Goal: Information Seeking & Learning: Compare options

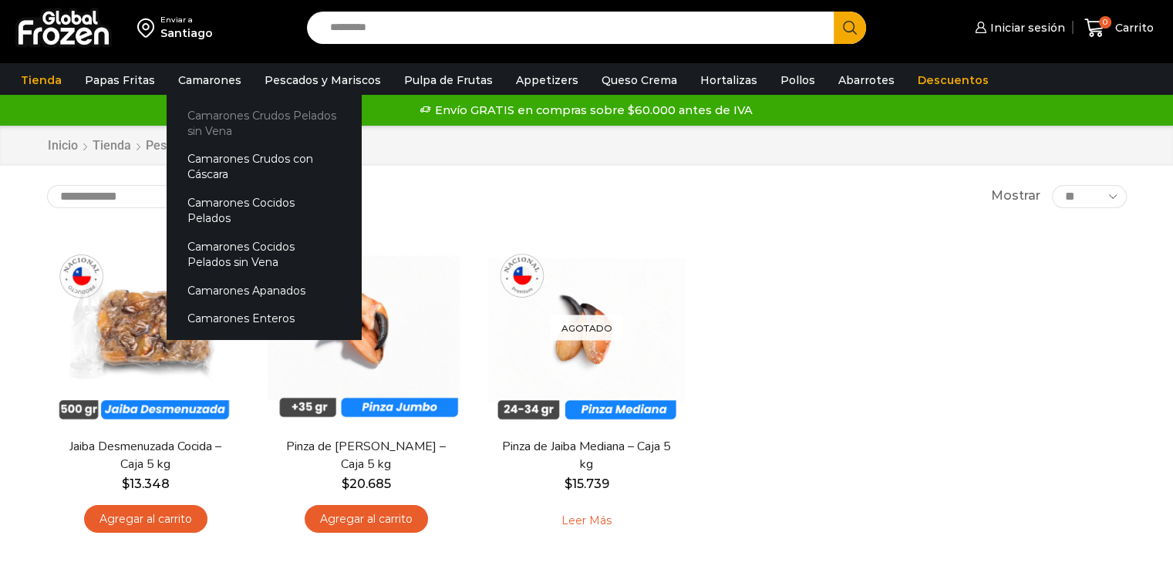
click at [251, 121] on link "Camarones Crudos Pelados sin Vena" at bounding box center [264, 123] width 194 height 44
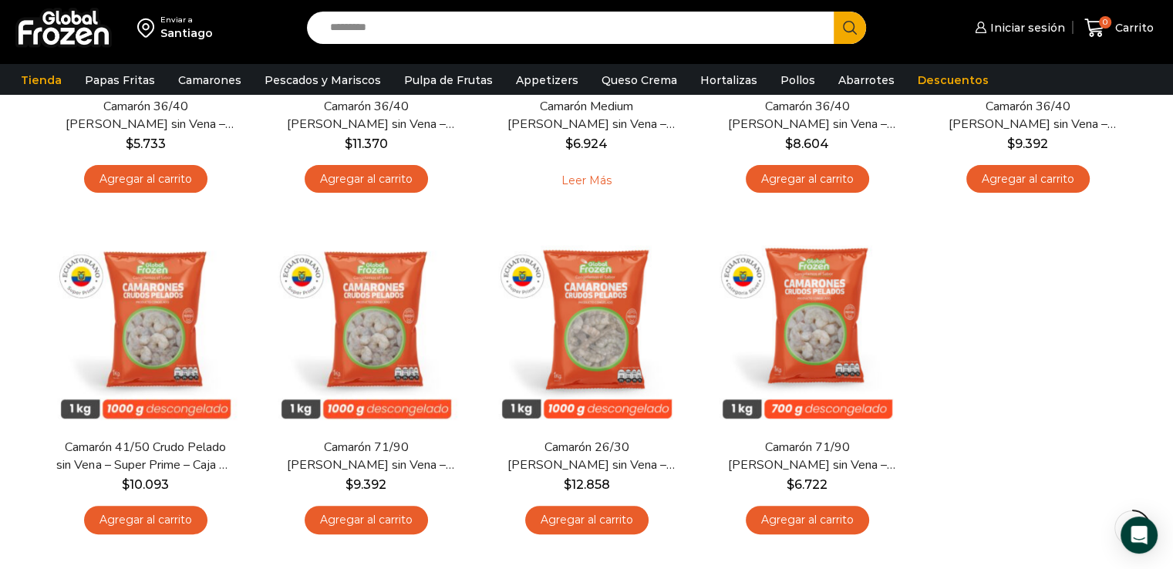
scroll to position [349, 0]
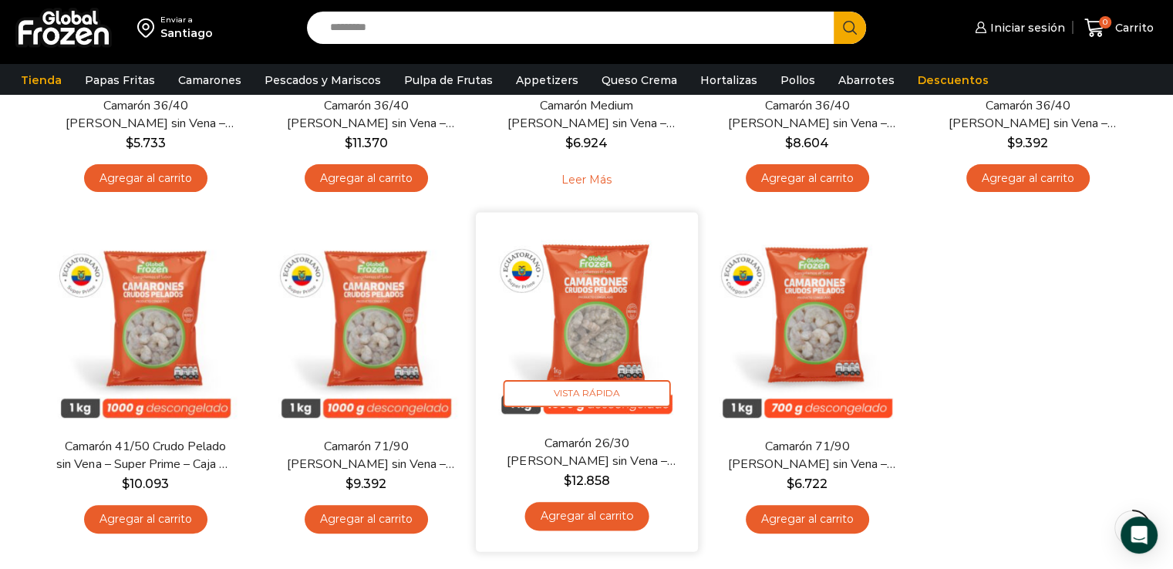
click at [618, 427] on div "En stock Vista Rápida Camarón 26/30 Crudo Pelado sin Vena – Super Prime – Caja …" at bounding box center [586, 382] width 199 height 316
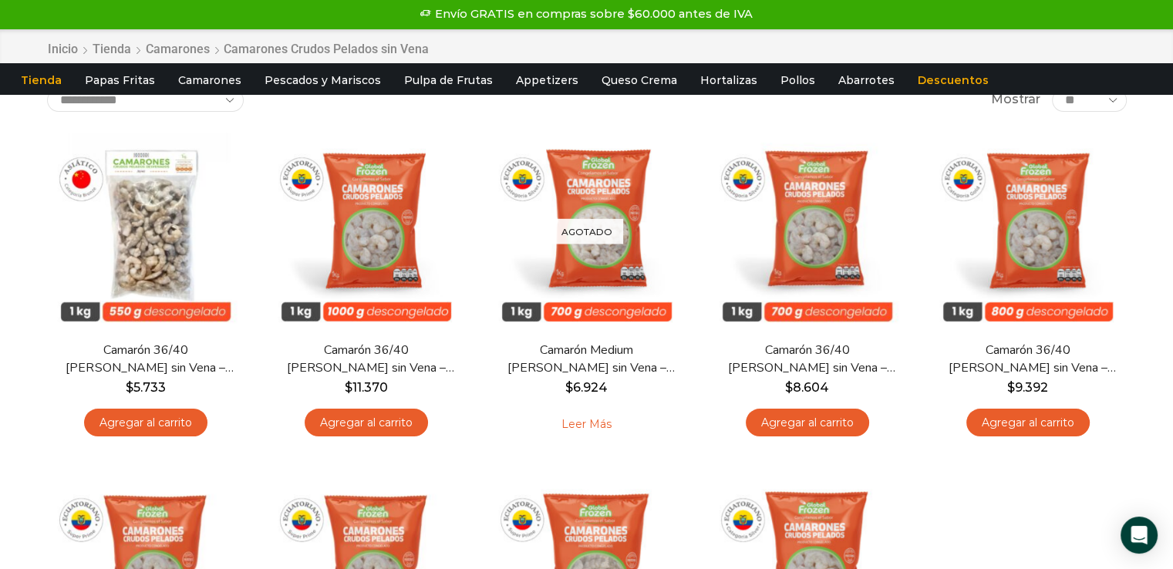
scroll to position [0, 0]
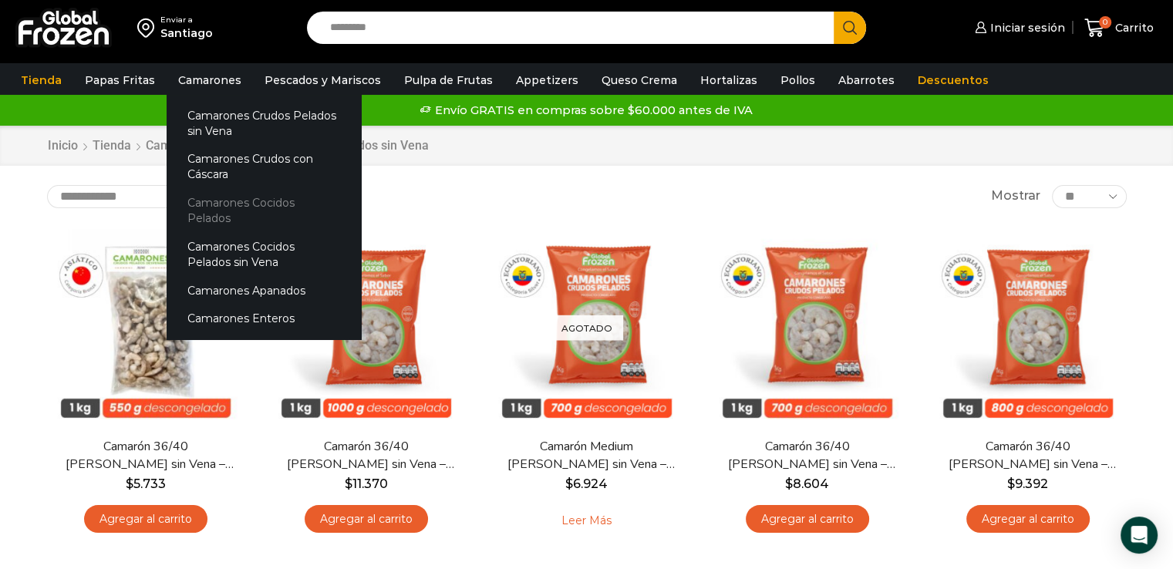
click at [253, 198] on link "Camarones Cocidos Pelados" at bounding box center [264, 211] width 194 height 44
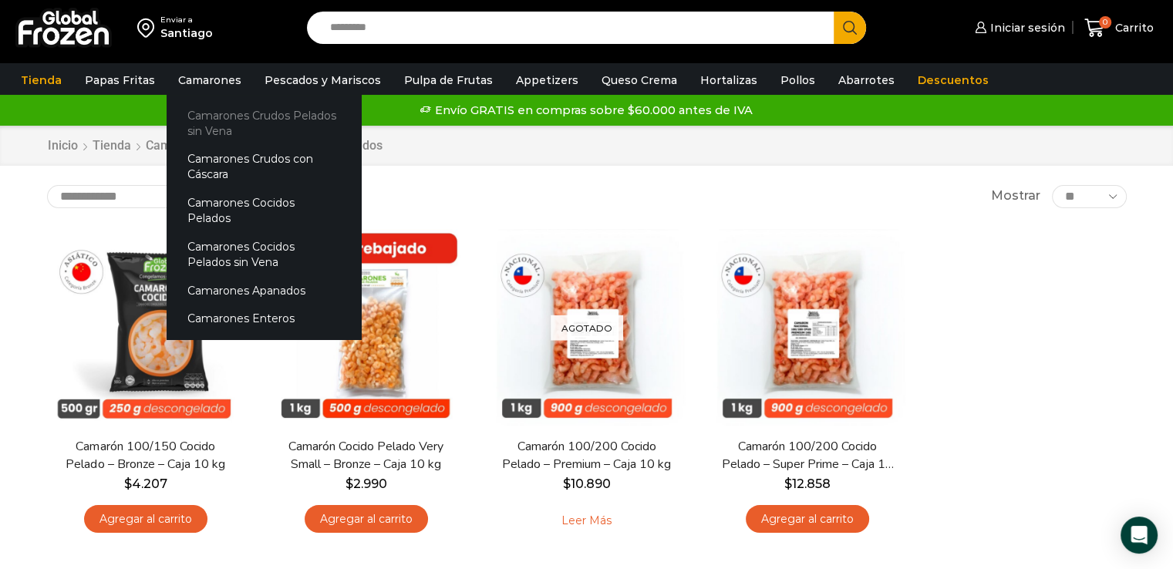
click at [251, 123] on link "Camarones Crudos Pelados sin Vena" at bounding box center [264, 123] width 194 height 44
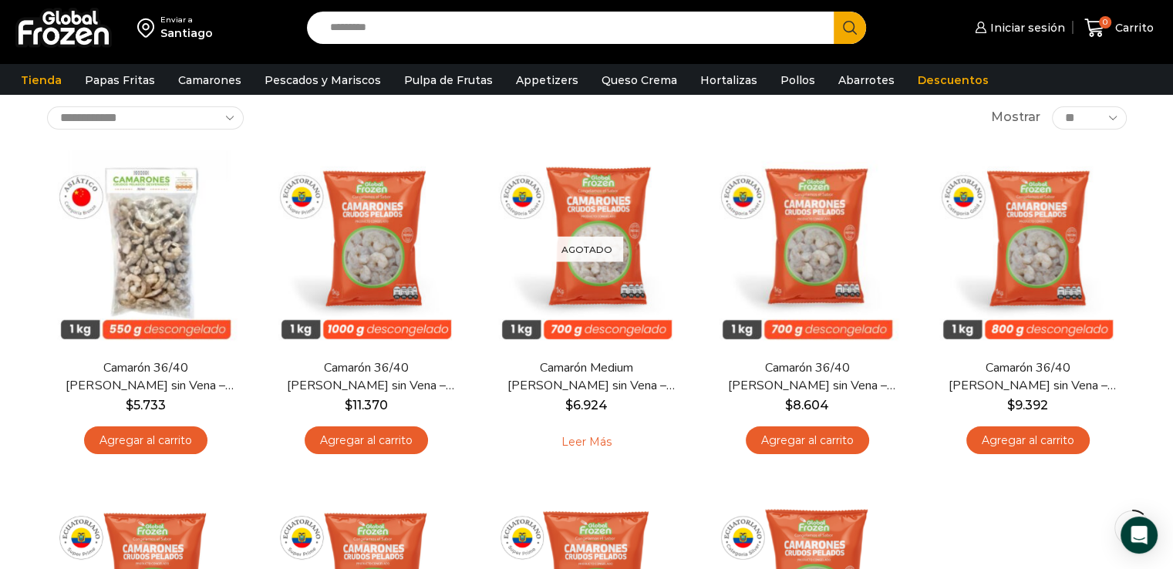
scroll to position [83, 0]
